Goal: Information Seeking & Learning: Learn about a topic

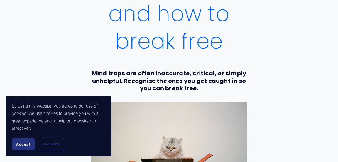
scroll to position [108, 0]
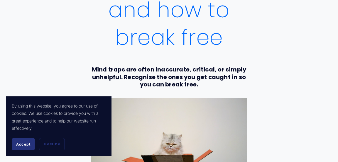
click at [27, 150] on button "Accept" at bounding box center [23, 144] width 23 height 12
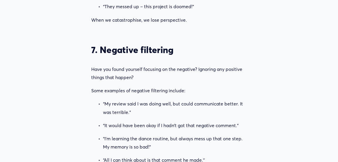
scroll to position [1345, 0]
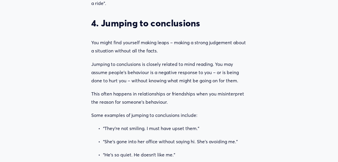
scroll to position [889, 0]
drag, startPoint x: 153, startPoint y: 22, endPoint x: 152, endPoint y: 25, distance: 3.6
click at [152, 25] on h3 "4. Jumping to conclusions" at bounding box center [168, 22] width 155 height 11
drag, startPoint x: 148, startPoint y: 17, endPoint x: 235, endPoint y: 28, distance: 86.8
click at [235, 28] on h3 "4. Jumping to conclusions" at bounding box center [168, 22] width 155 height 11
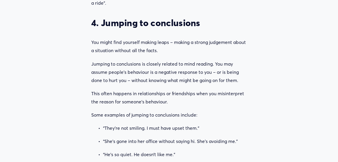
click at [171, 26] on h3 "4. Jumping to conclusions" at bounding box center [168, 22] width 155 height 11
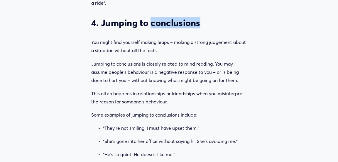
click at [171, 26] on h3 "4. Jumping to conclusions" at bounding box center [168, 22] width 155 height 11
click at [171, 22] on h3 "4. Jumping to conclusions" at bounding box center [168, 22] width 155 height 11
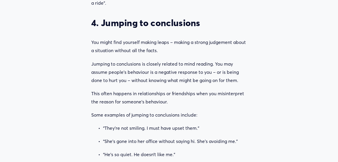
click at [172, 23] on h3 "4. Jumping to conclusions" at bounding box center [168, 22] width 155 height 11
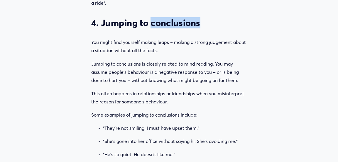
click at [172, 23] on h3 "4. Jumping to conclusions" at bounding box center [168, 22] width 155 height 11
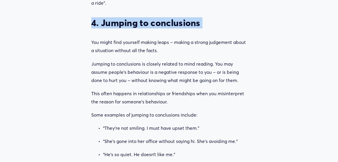
click at [172, 23] on h3 "4. Jumping to conclusions" at bounding box center [168, 22] width 155 height 11
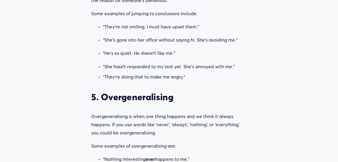
scroll to position [1035, 0]
